Goal: Check status: Check status

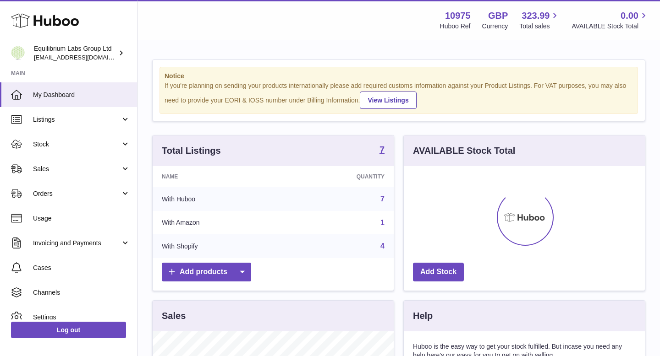
scroll to position [143, 241]
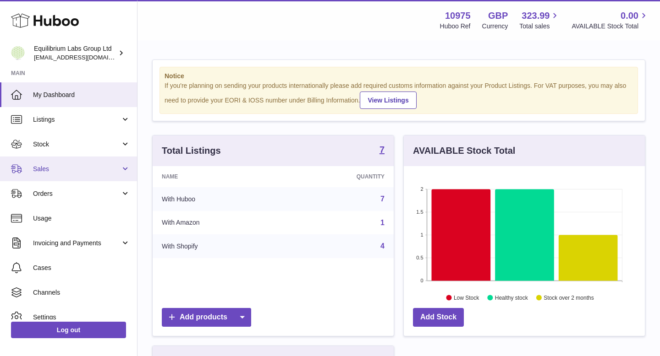
click at [84, 167] on span "Sales" at bounding box center [76, 169] width 87 height 9
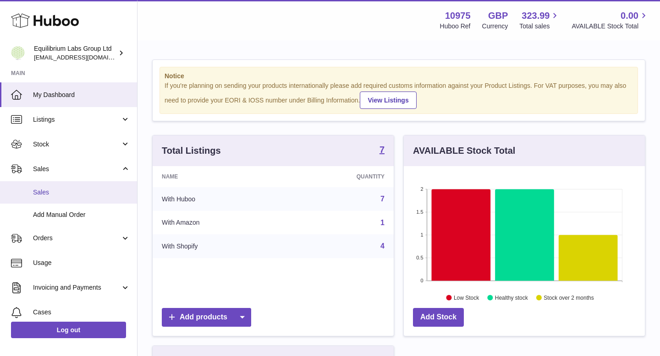
click at [81, 187] on link "Sales" at bounding box center [68, 192] width 137 height 22
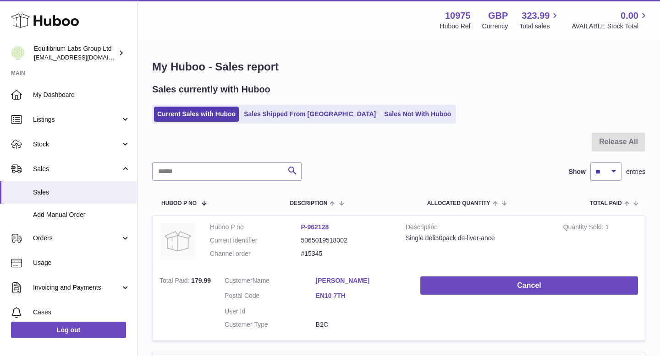
click at [310, 123] on ul "Current Sales with Huboo Sales Shipped From [GEOGRAPHIC_DATA] Sales Not With Hu…" at bounding box center [304, 114] width 304 height 19
click at [312, 118] on link "Sales Shipped From [GEOGRAPHIC_DATA]" at bounding box center [309, 114] width 138 height 15
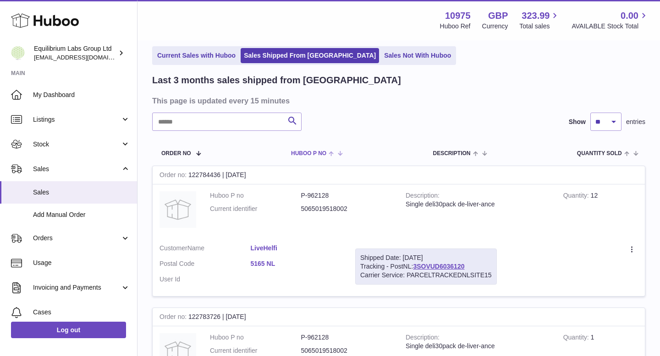
scroll to position [55, 0]
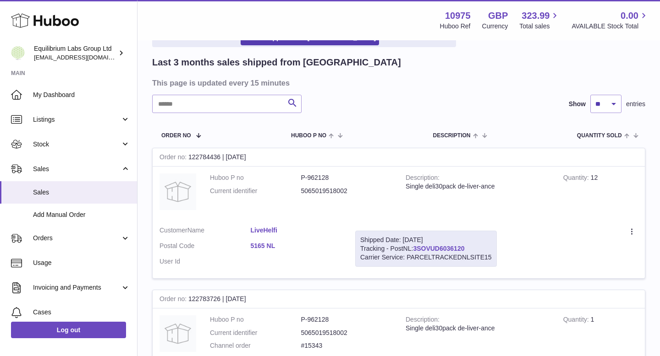
click at [425, 246] on link "3SOVUD6036120" at bounding box center [438, 248] width 51 height 7
click at [423, 247] on link "3SOVUD6036120" at bounding box center [438, 248] width 51 height 7
click at [421, 248] on link "3SOVUD6036120" at bounding box center [438, 248] width 51 height 7
